Goal: Task Accomplishment & Management: Use online tool/utility

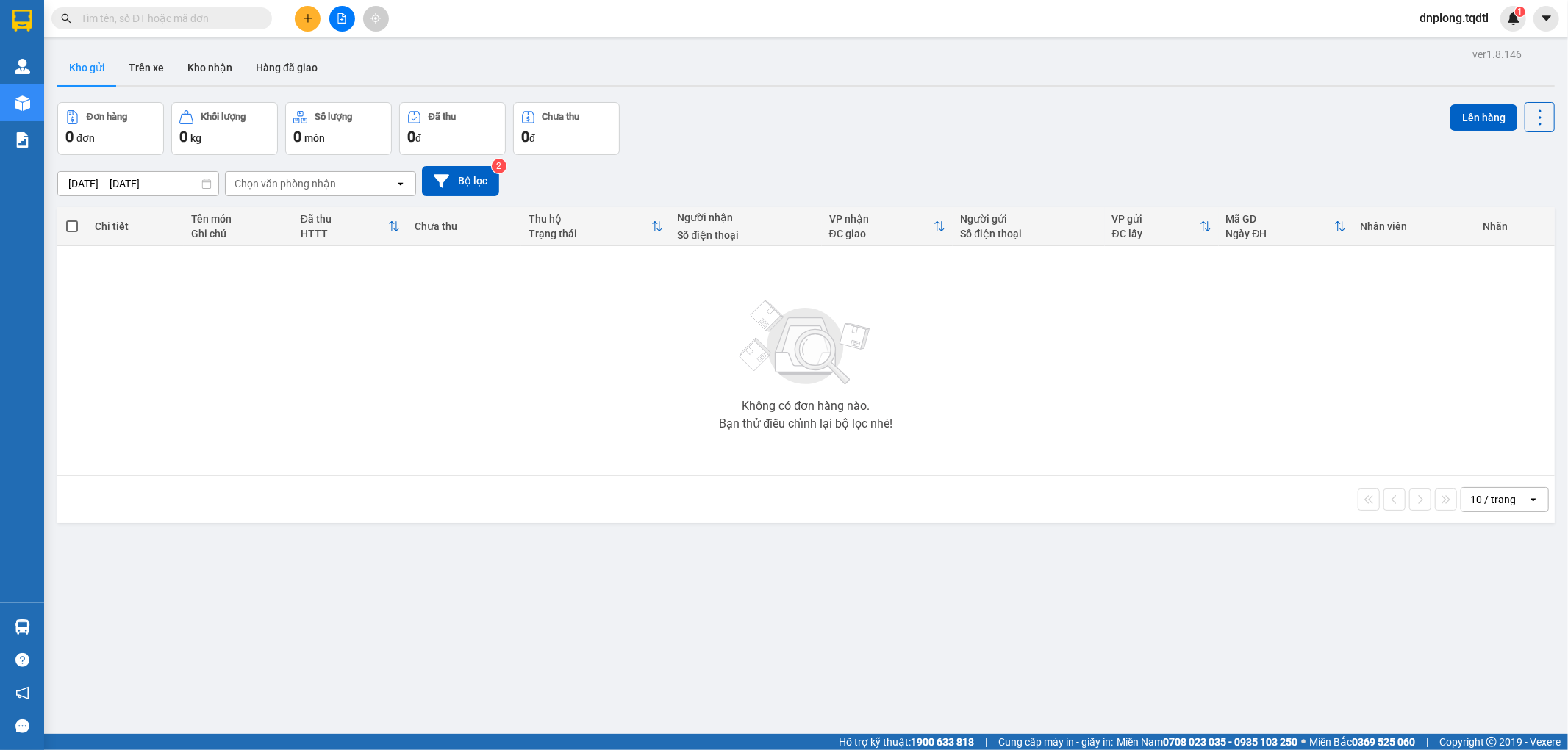
click at [329, 13] on button at bounding box center [342, 18] width 25 height 25
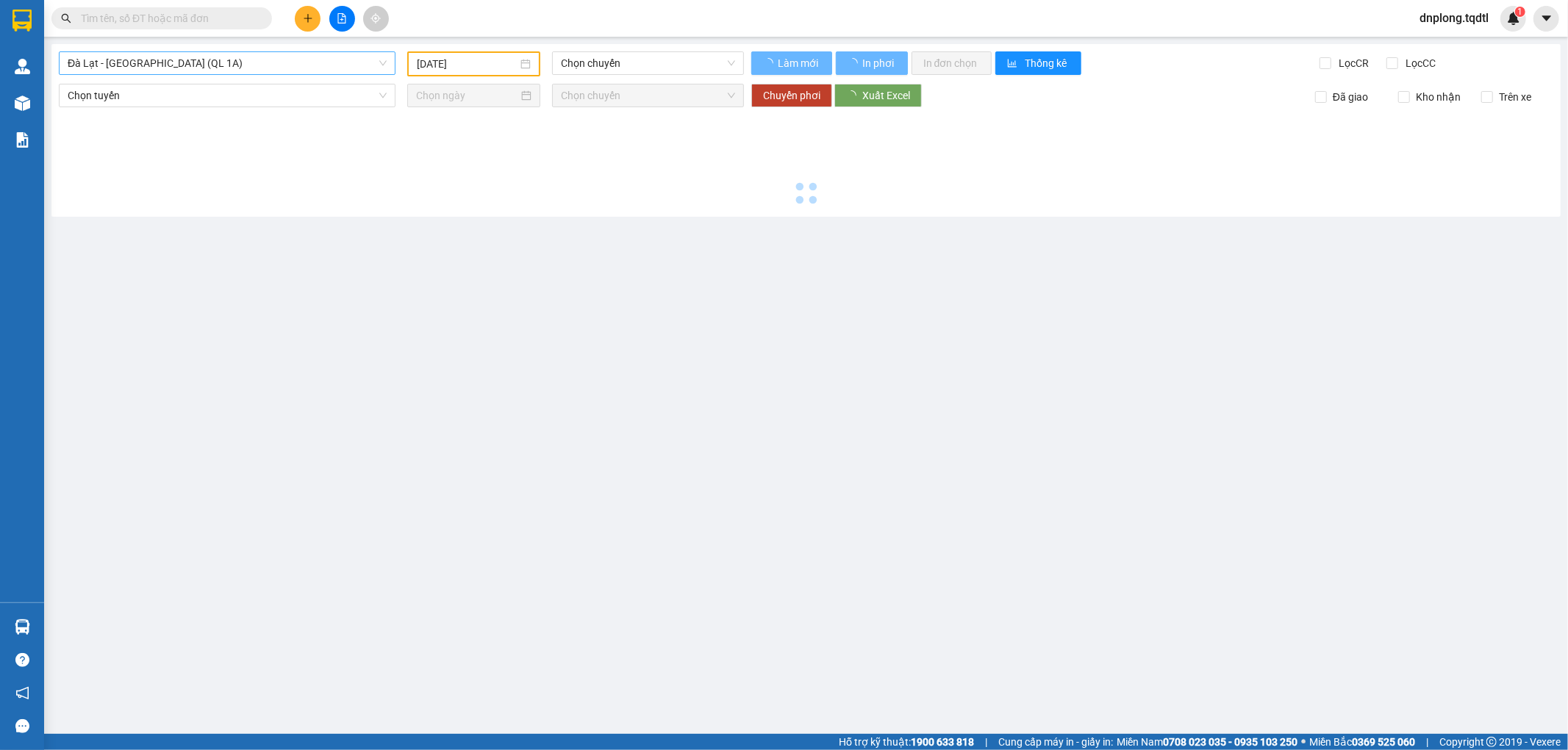
click at [246, 59] on span "Đà Lạt - [GEOGRAPHIC_DATA] (QL 1A)" at bounding box center [226, 63] width 319 height 22
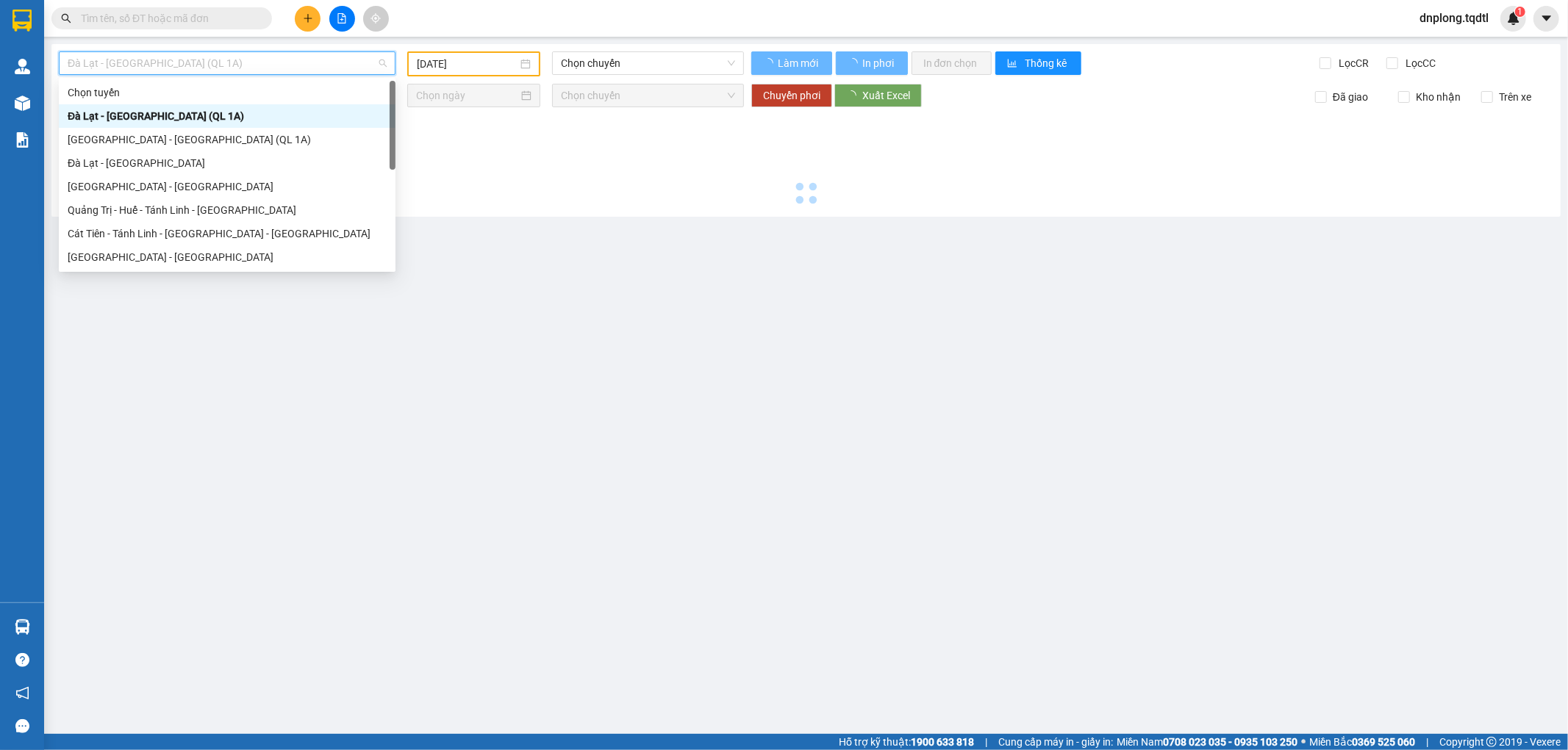
type input "[DATE]"
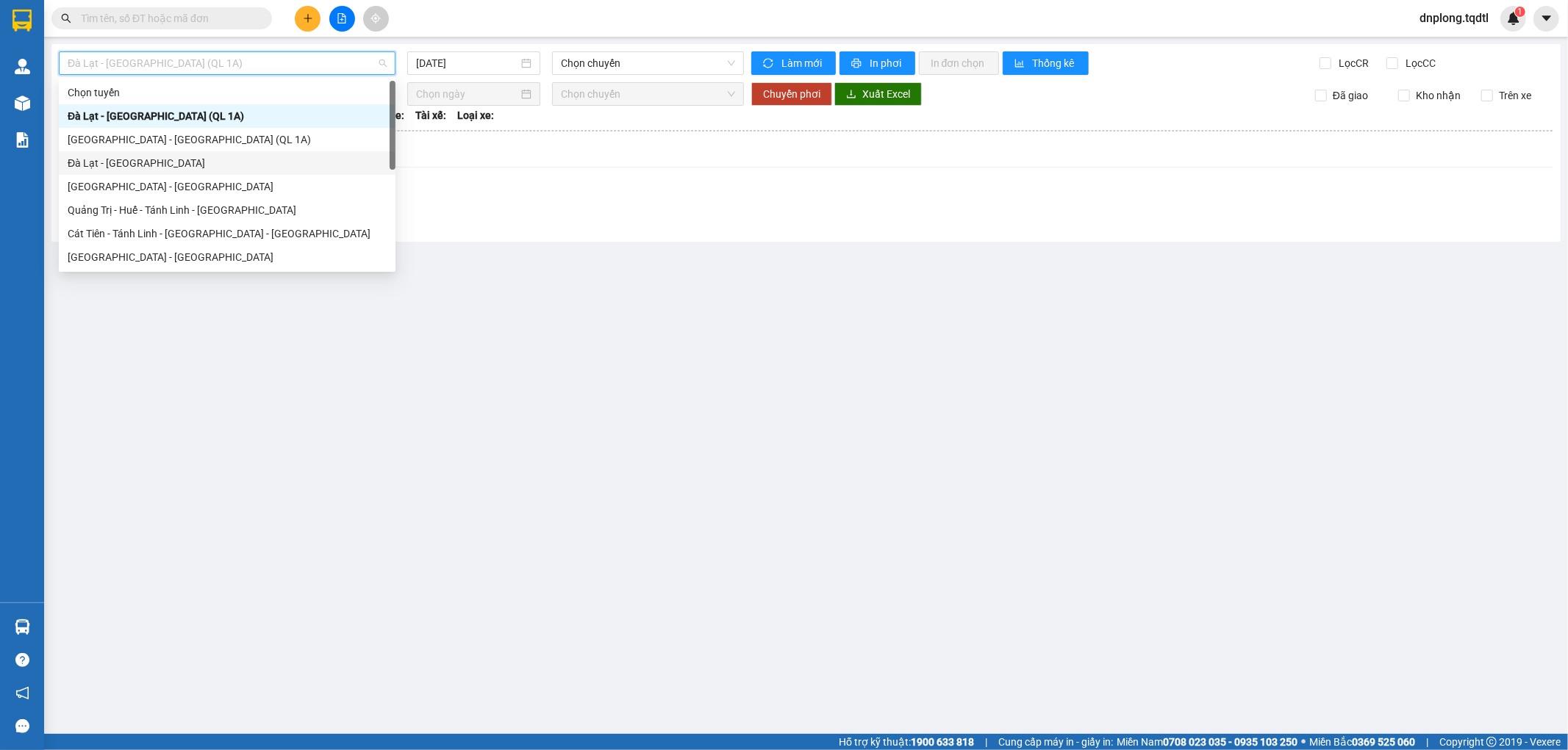
click at [193, 170] on div "Đà Lạt - [GEOGRAPHIC_DATA]" at bounding box center [226, 164] width 319 height 16
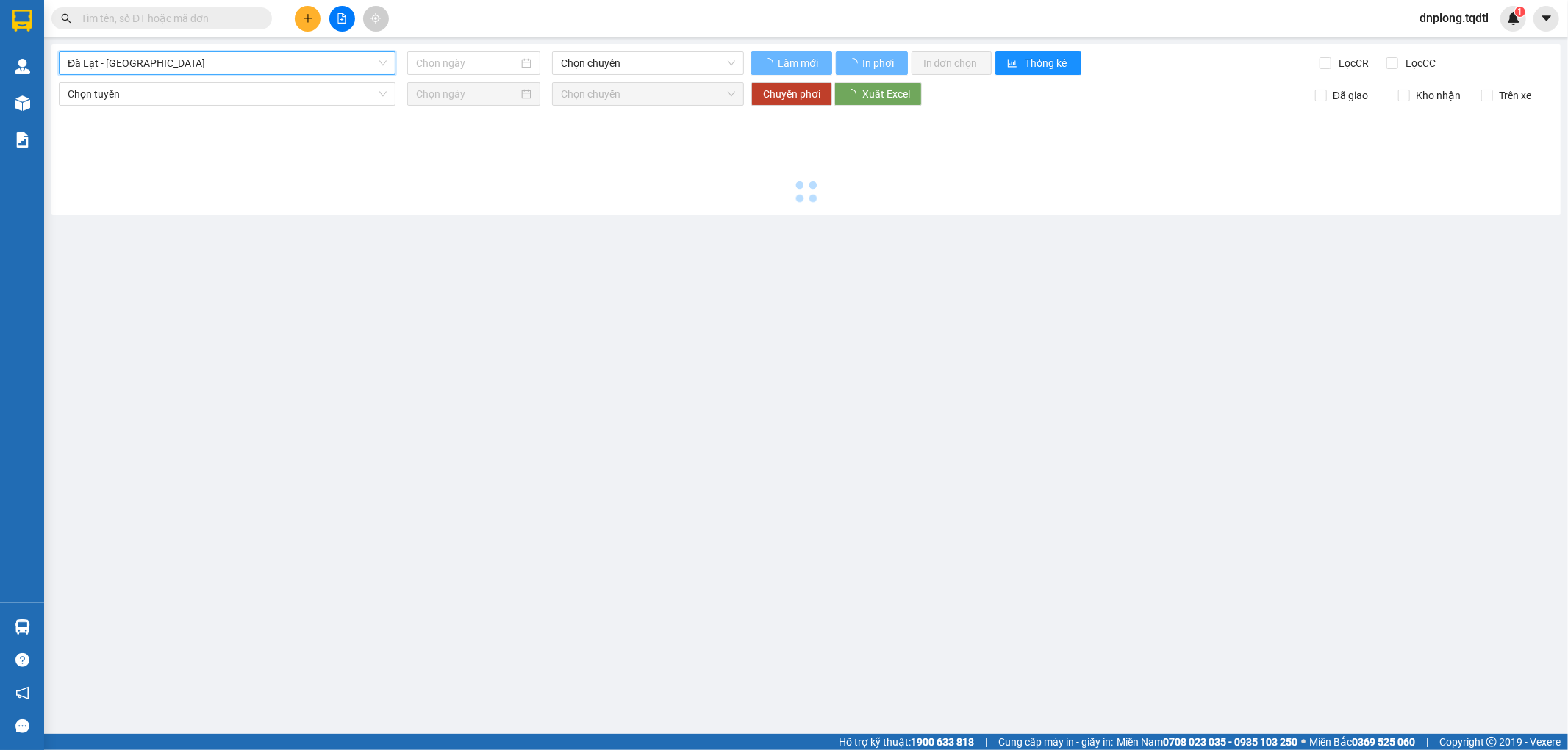
type input "[DATE]"
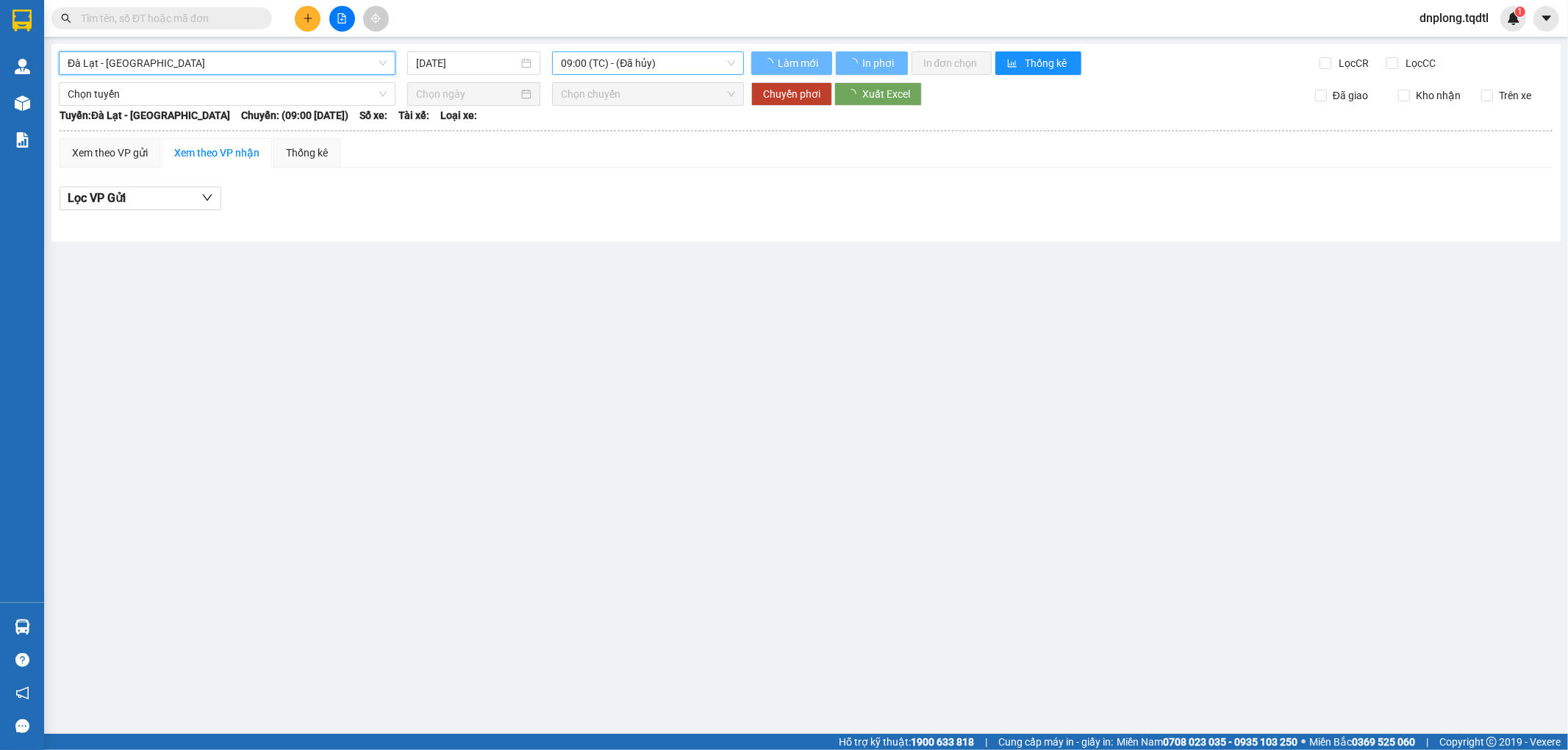
click at [616, 64] on span "09:00 (TC) - (Đã hủy)" at bounding box center [648, 63] width 174 height 22
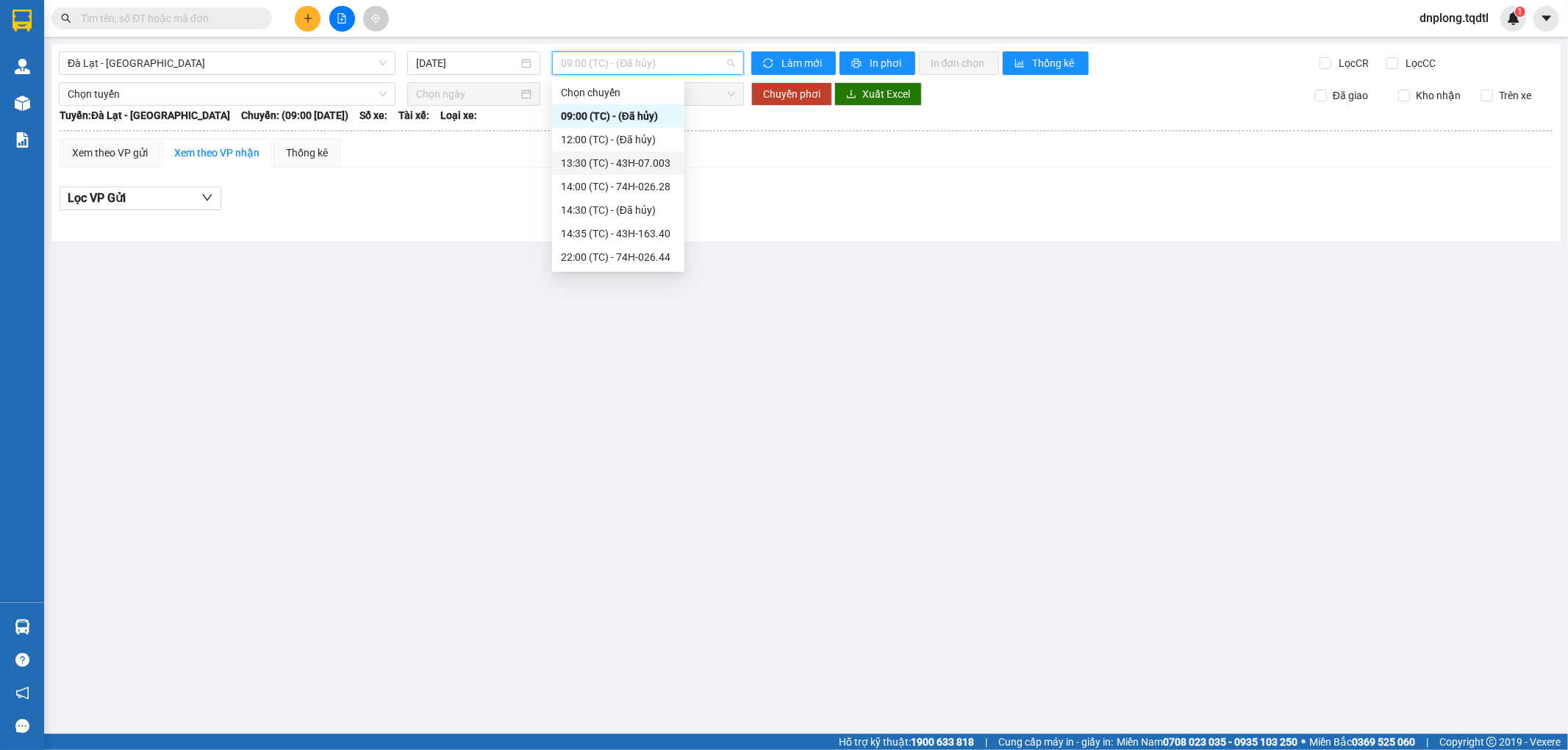
click at [634, 160] on div "13:30 (TC) - 43H-07.003" at bounding box center [618, 164] width 115 height 16
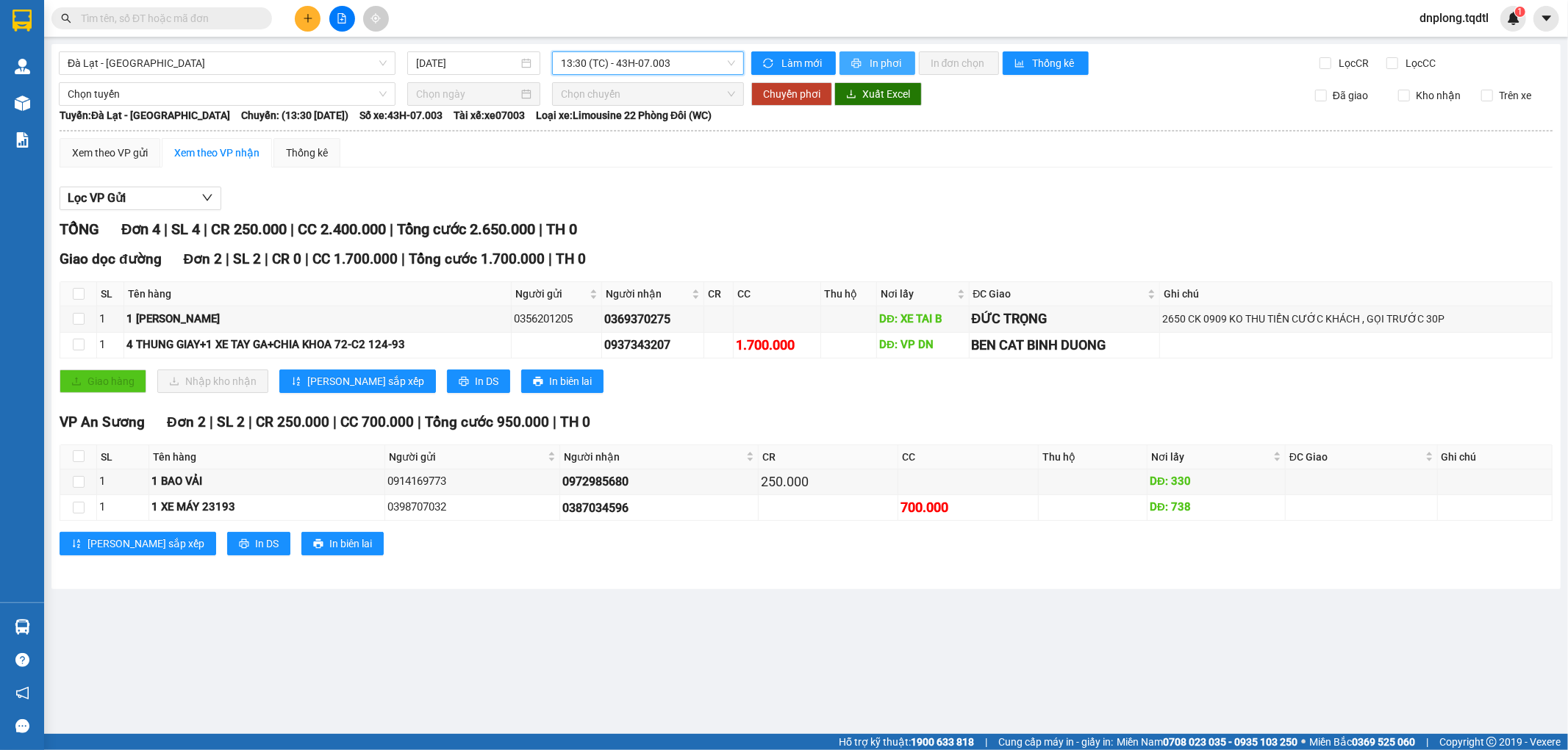
click at [893, 66] on span "In phơi" at bounding box center [886, 64] width 34 height 16
click at [611, 62] on span "13:30 (TC) - 43H-07.003" at bounding box center [648, 63] width 174 height 22
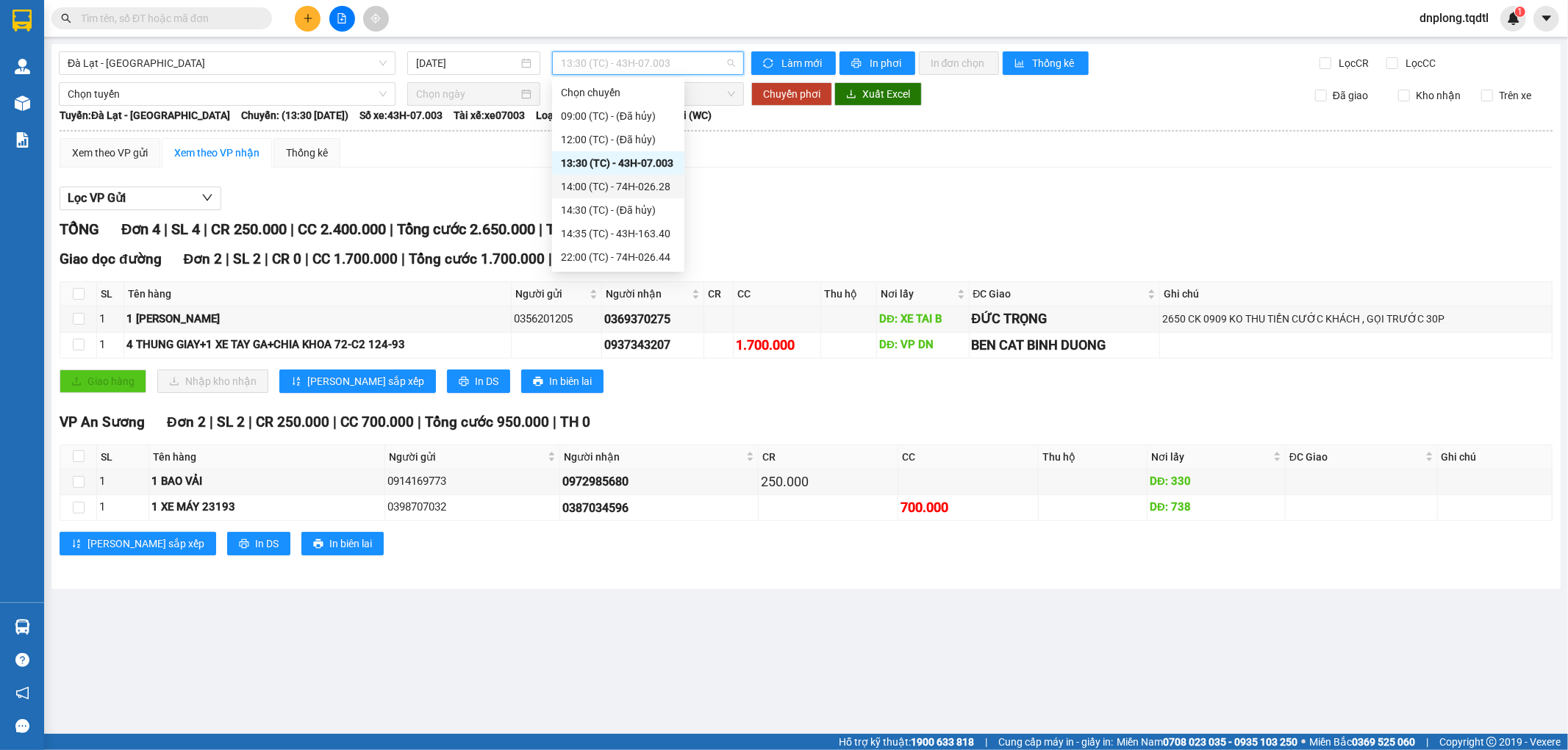
click at [658, 190] on div "14:00 (TC) - 74H-026.28" at bounding box center [618, 186] width 115 height 16
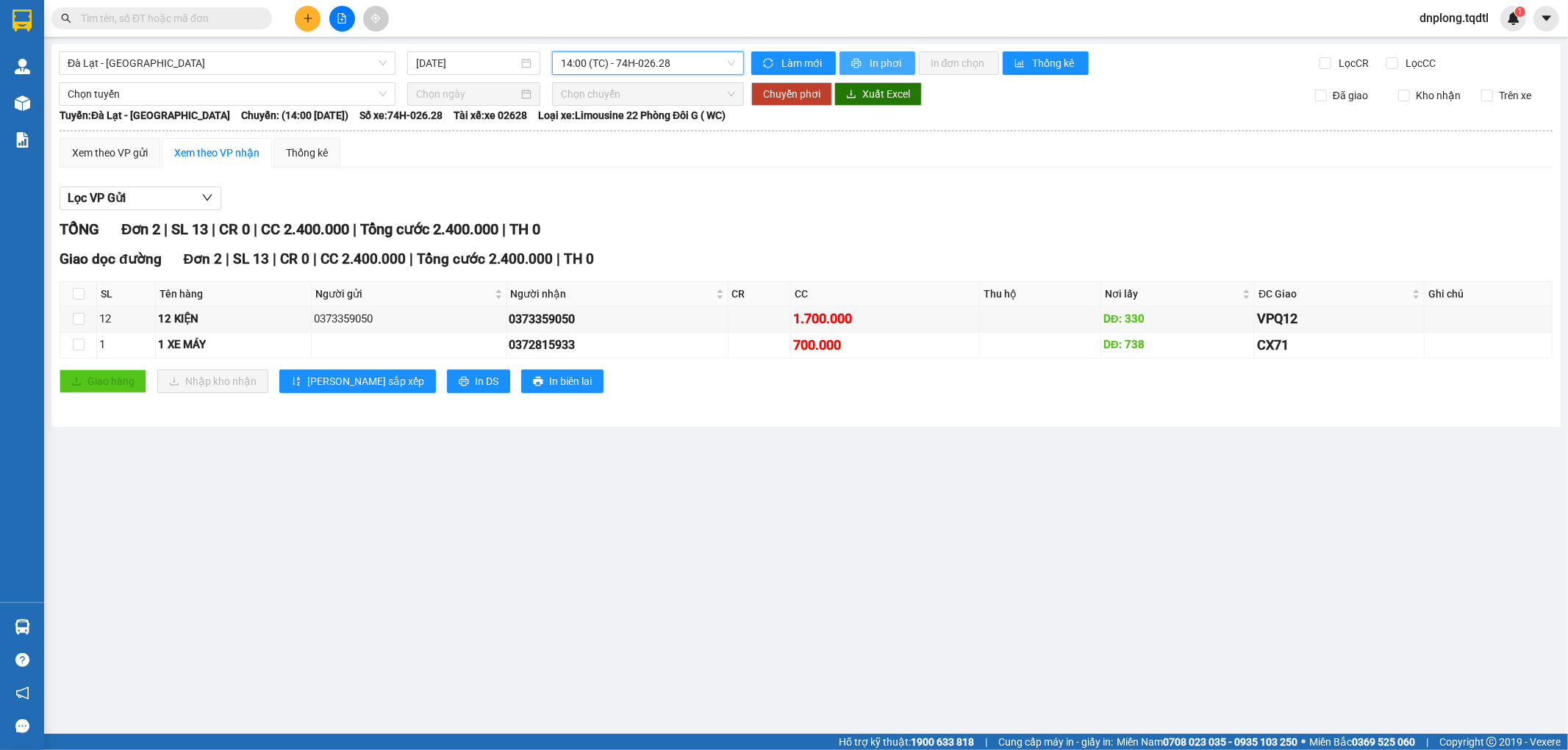
click at [885, 64] on span "In phơi" at bounding box center [886, 64] width 34 height 16
